Goal: Task Accomplishment & Management: Manage account settings

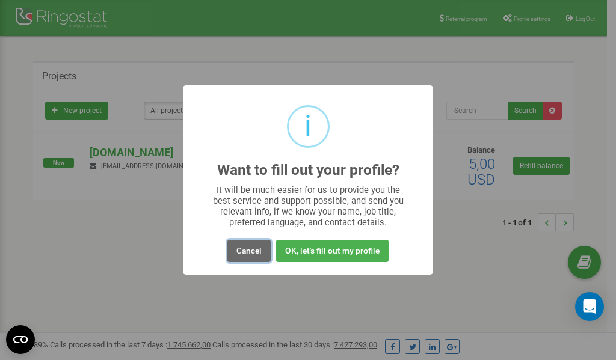
click at [250, 253] on button "Cancel" at bounding box center [248, 251] width 43 height 22
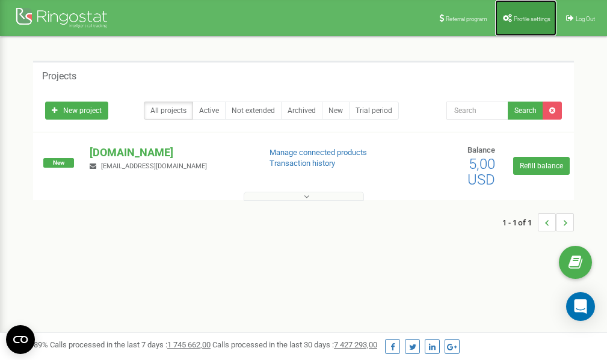
click at [528, 25] on link "Profile settings" at bounding box center [525, 18] width 61 height 36
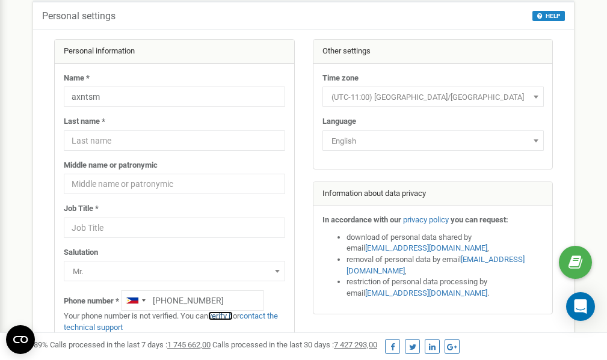
click at [222, 315] on link "verify it" at bounding box center [220, 316] width 25 height 9
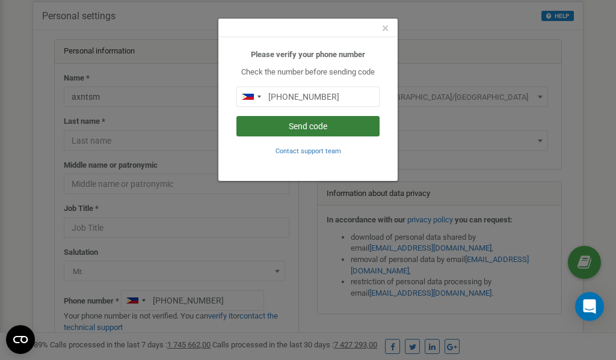
click at [304, 127] on button "Send code" at bounding box center [307, 126] width 143 height 20
